Goal: Transaction & Acquisition: Subscribe to service/newsletter

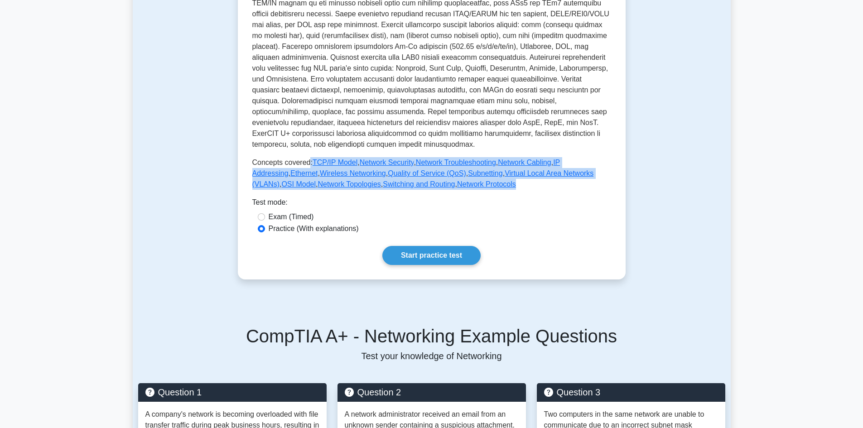
drag, startPoint x: 306, startPoint y: 159, endPoint x: 483, endPoint y: 185, distance: 179.2
click at [483, 185] on p "Concepts covered: TCP/IP Model , Network Security , Network Troubleshooting , N…" at bounding box center [431, 173] width 359 height 33
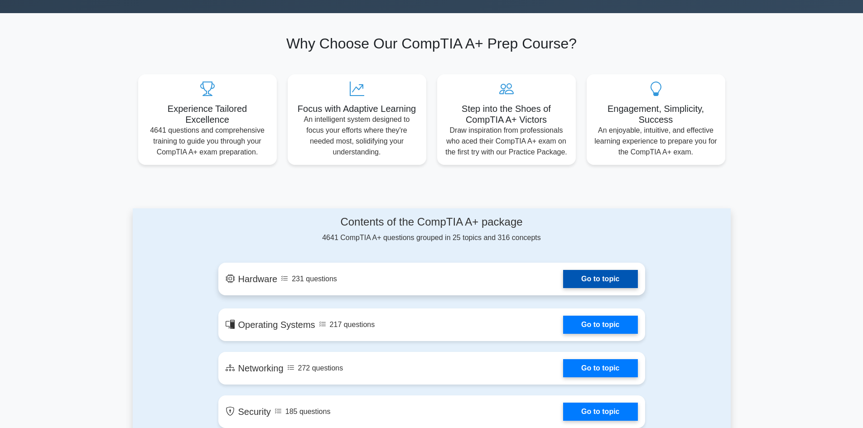
click at [563, 286] on link "Go to topic" at bounding box center [600, 279] width 74 height 18
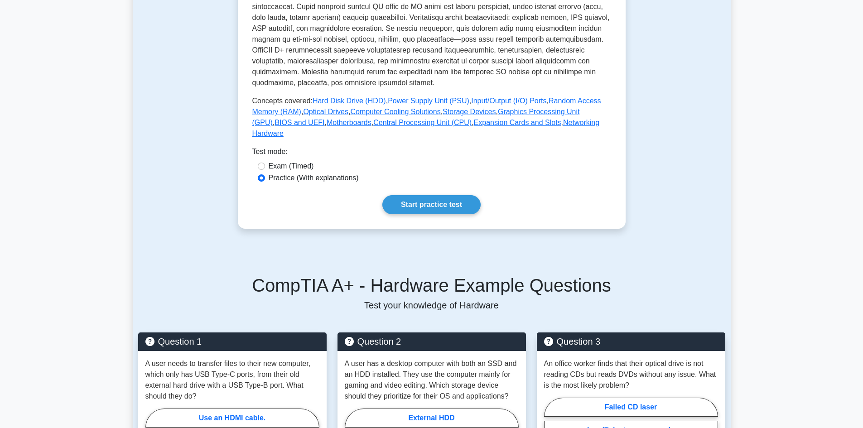
scroll to position [317, 0]
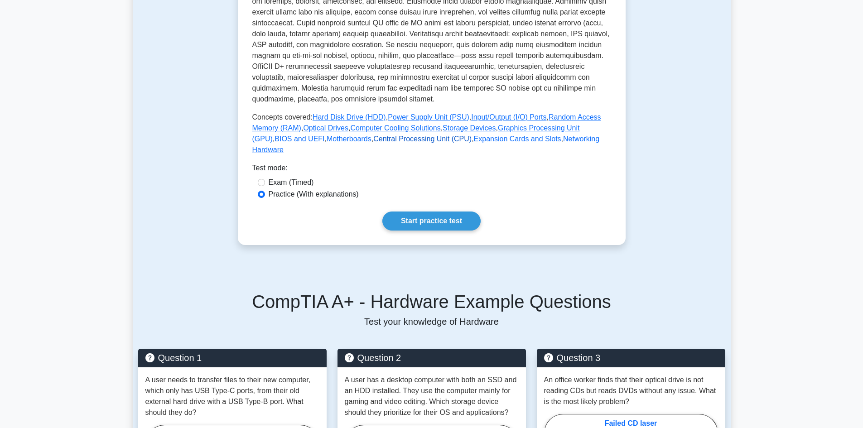
click at [374, 141] on link "Central Processing Unit (CPU)" at bounding box center [423, 139] width 98 height 8
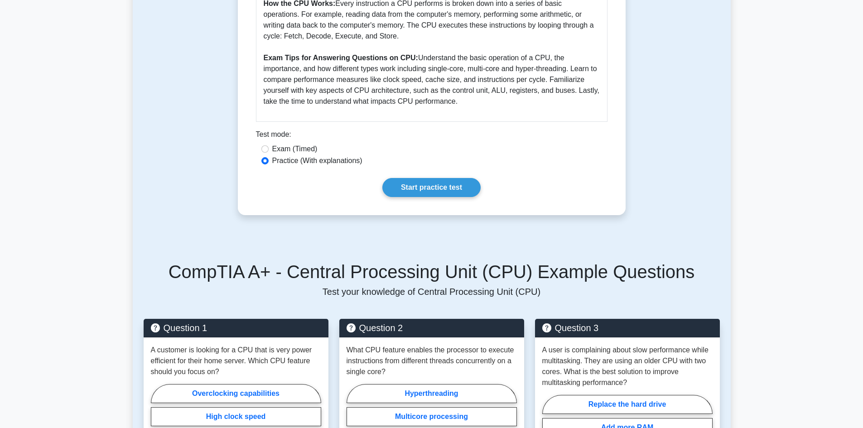
scroll to position [408, 0]
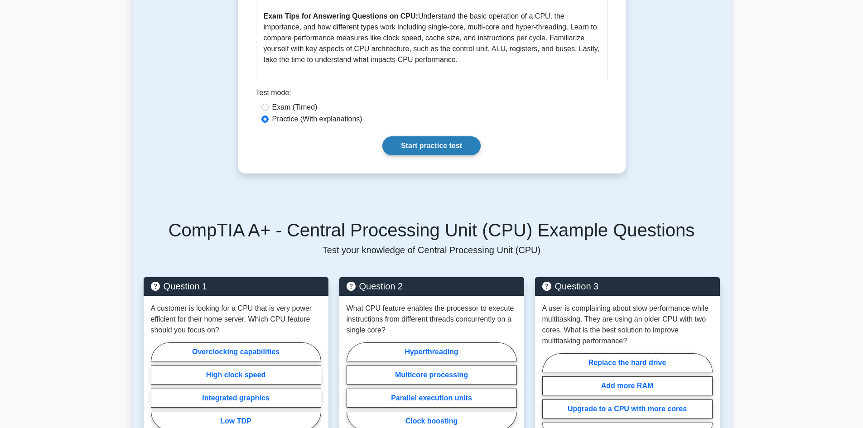
click at [414, 141] on link "Start practice test" at bounding box center [432, 145] width 98 height 19
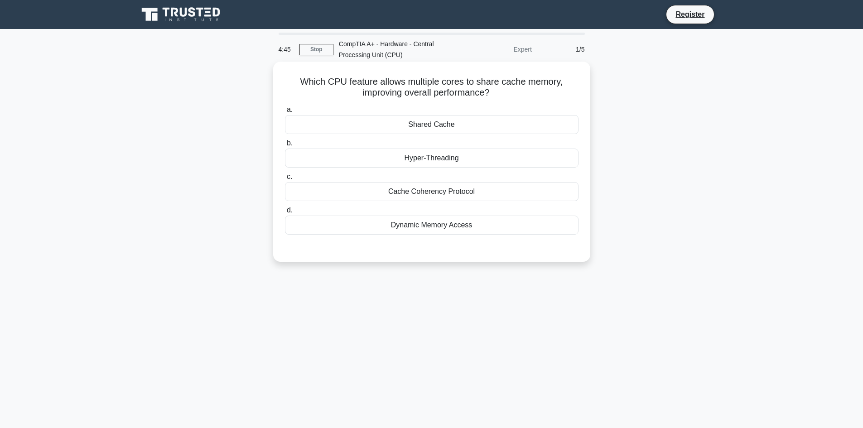
click at [480, 194] on div "Cache Coherency Protocol" at bounding box center [432, 191] width 294 height 19
click at [285, 180] on input "c. Cache Coherency Protocol" at bounding box center [285, 177] width 0 height 6
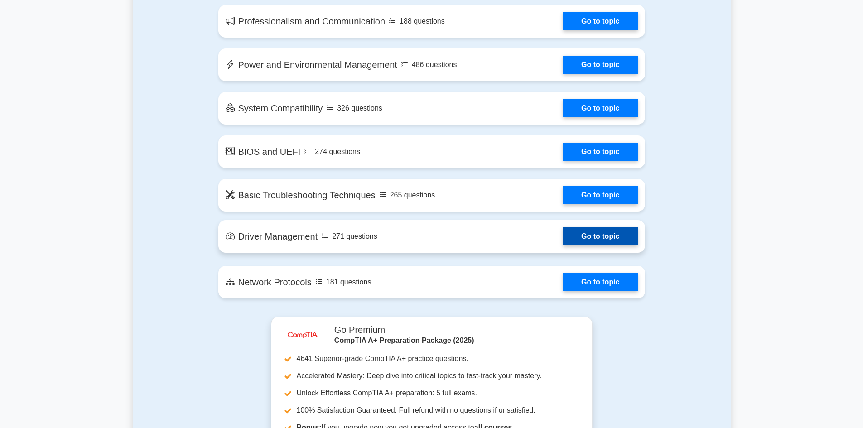
scroll to position [1315, 0]
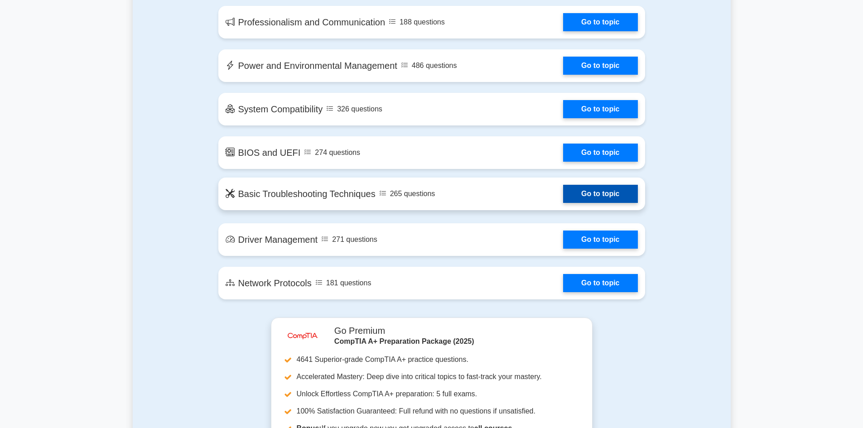
click at [594, 197] on link "Go to topic" at bounding box center [600, 194] width 74 height 18
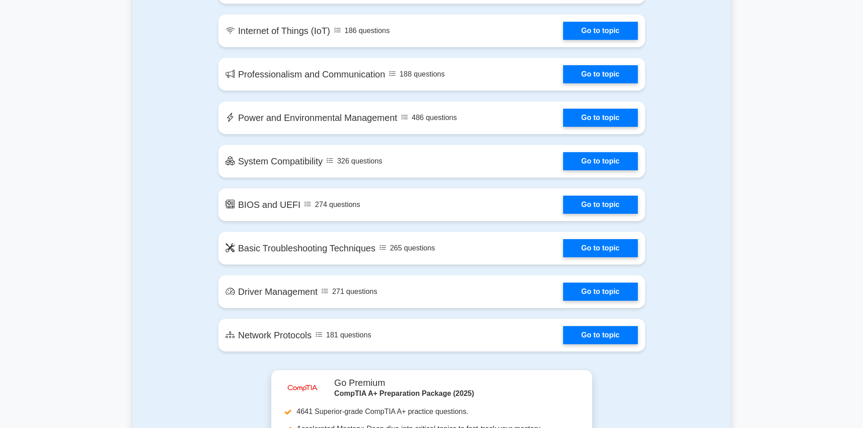
scroll to position [1360, 0]
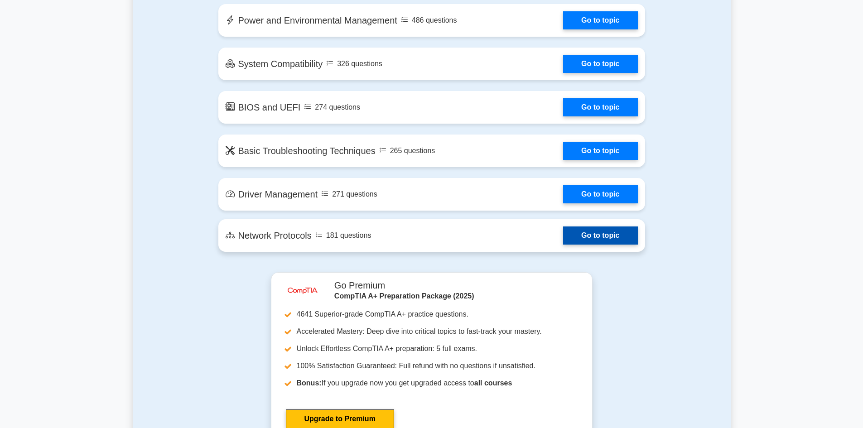
click at [607, 236] on link "Go to topic" at bounding box center [600, 236] width 74 height 18
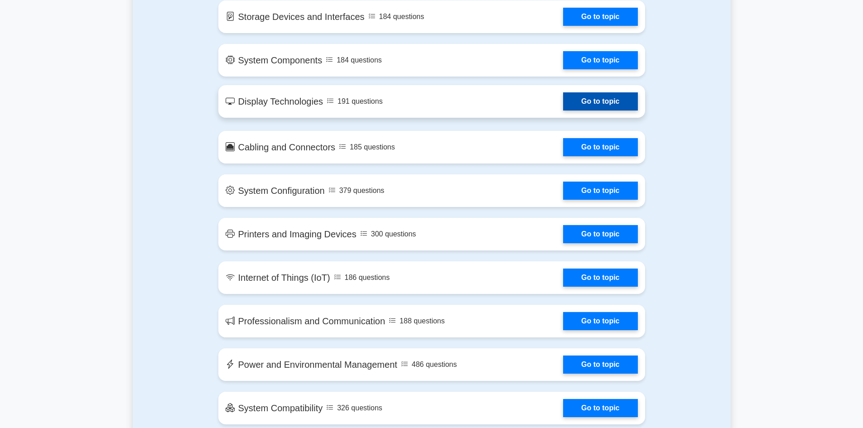
scroll to position [1088, 0]
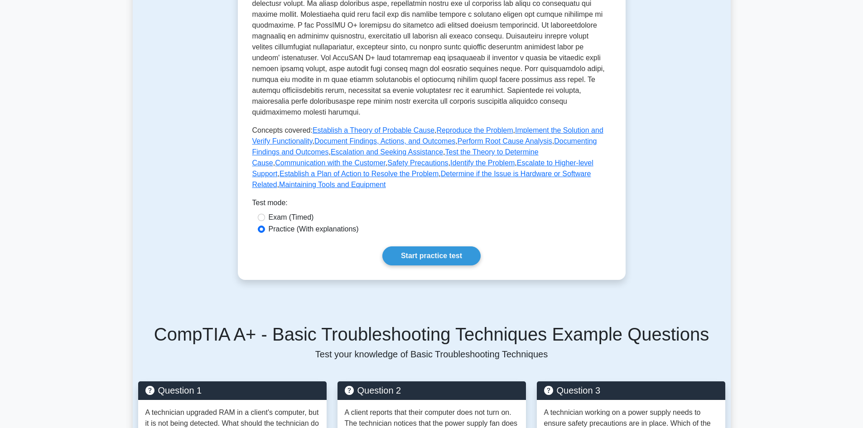
scroll to position [45, 0]
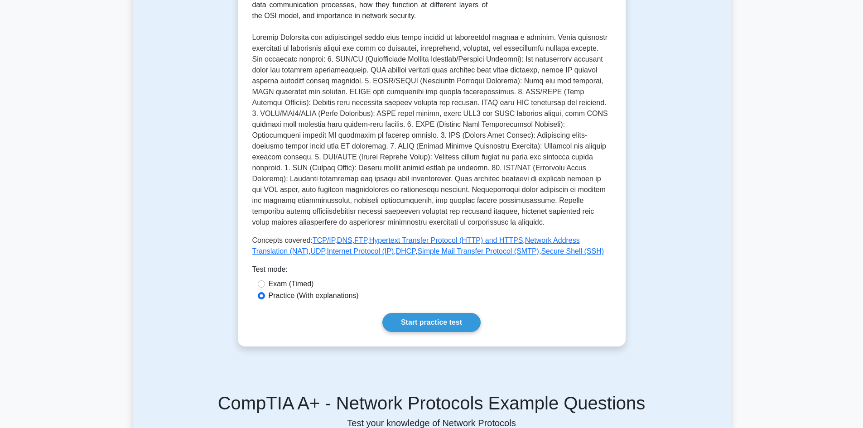
scroll to position [317, 0]
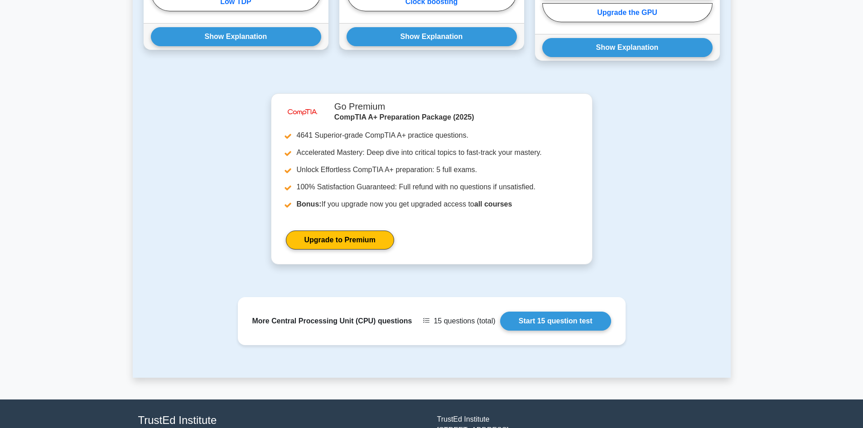
scroll to position [809, 0]
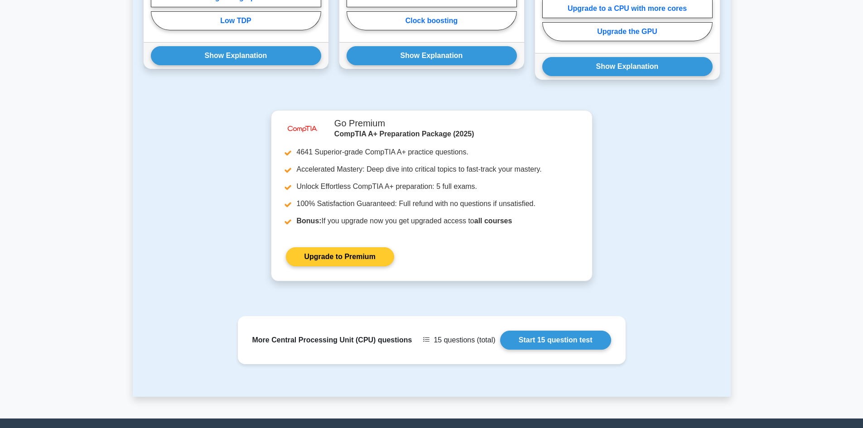
click at [331, 264] on link "Upgrade to Premium" at bounding box center [340, 256] width 108 height 19
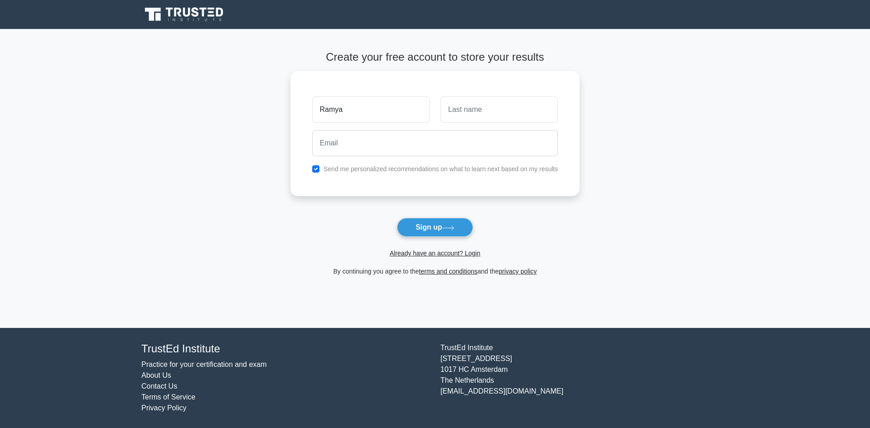
type input "Ramya"
type input "K"
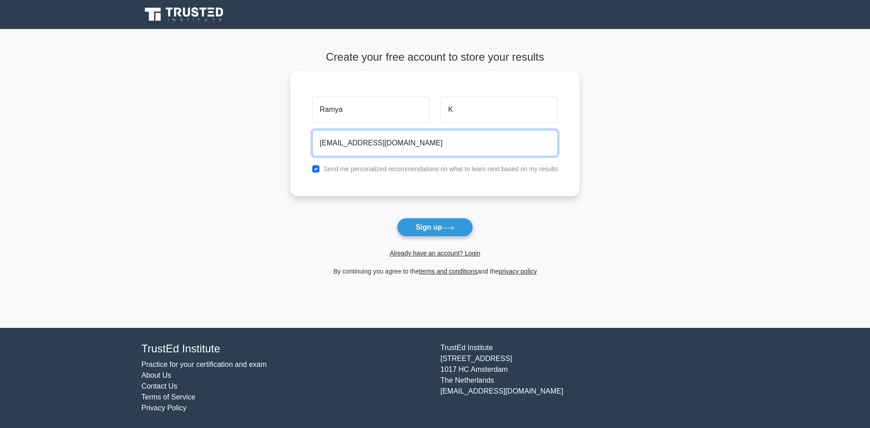
type input "[EMAIL_ADDRESS][DOMAIN_NAME]"
click at [397, 218] on button "Sign up" at bounding box center [435, 227] width 76 height 19
click at [435, 253] on link "Already have an account? Login" at bounding box center [435, 253] width 91 height 7
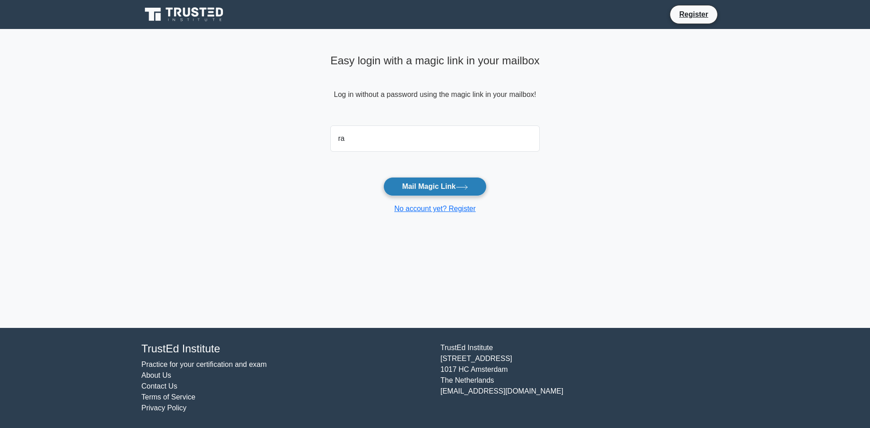
type input "[EMAIL_ADDRESS][DOMAIN_NAME]"
click at [410, 187] on button "Mail Magic Link" at bounding box center [434, 186] width 103 height 19
